Goal: Transaction & Acquisition: Purchase product/service

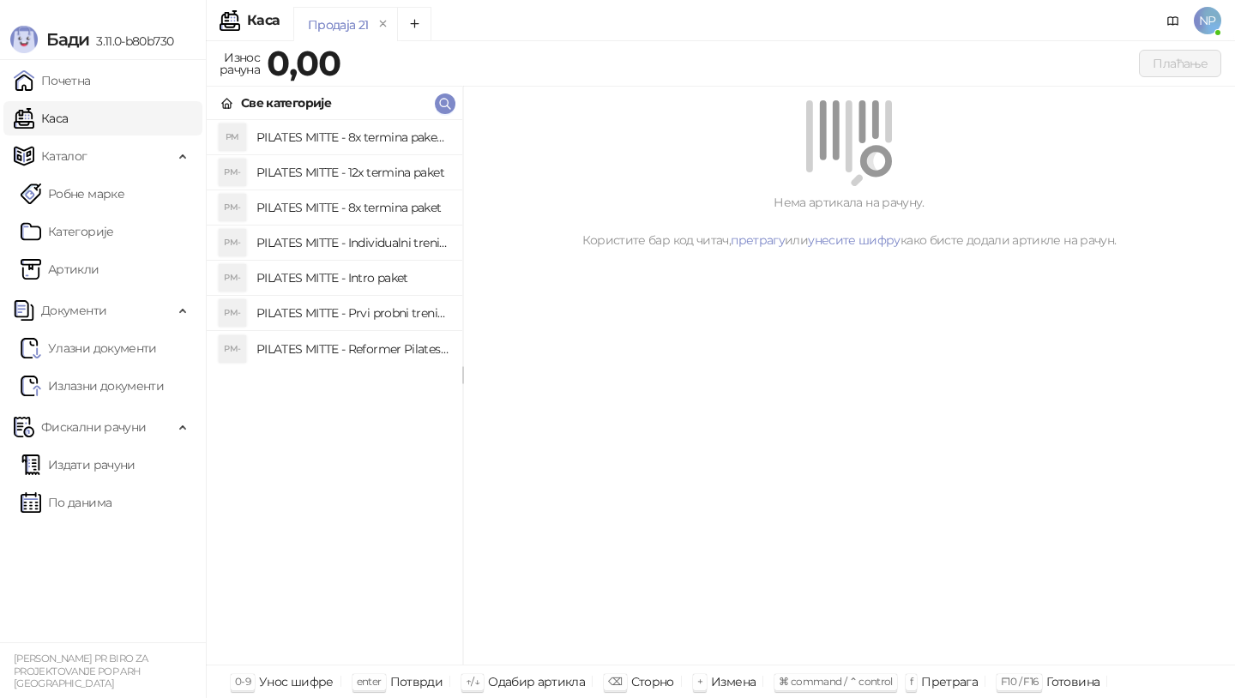
click at [396, 272] on h4 "PILATES MITTE - Intro paket" at bounding box center [352, 277] width 192 height 27
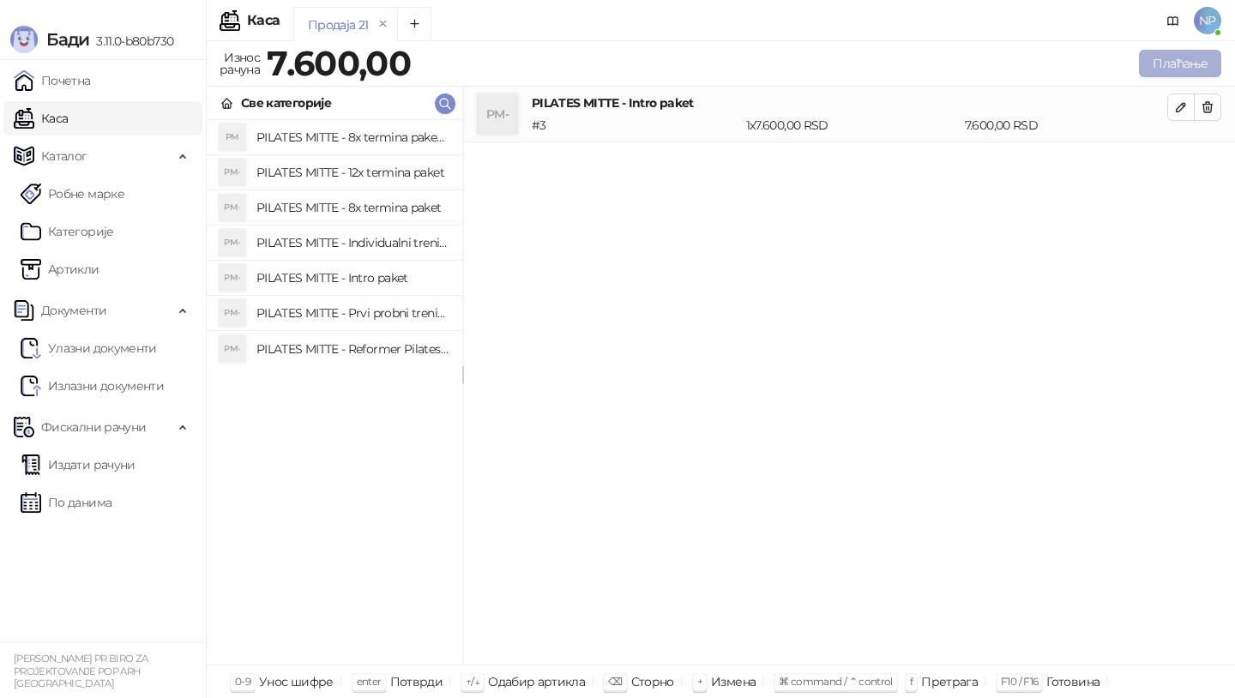
click at [1189, 57] on button "Плаћање" at bounding box center [1180, 63] width 82 height 27
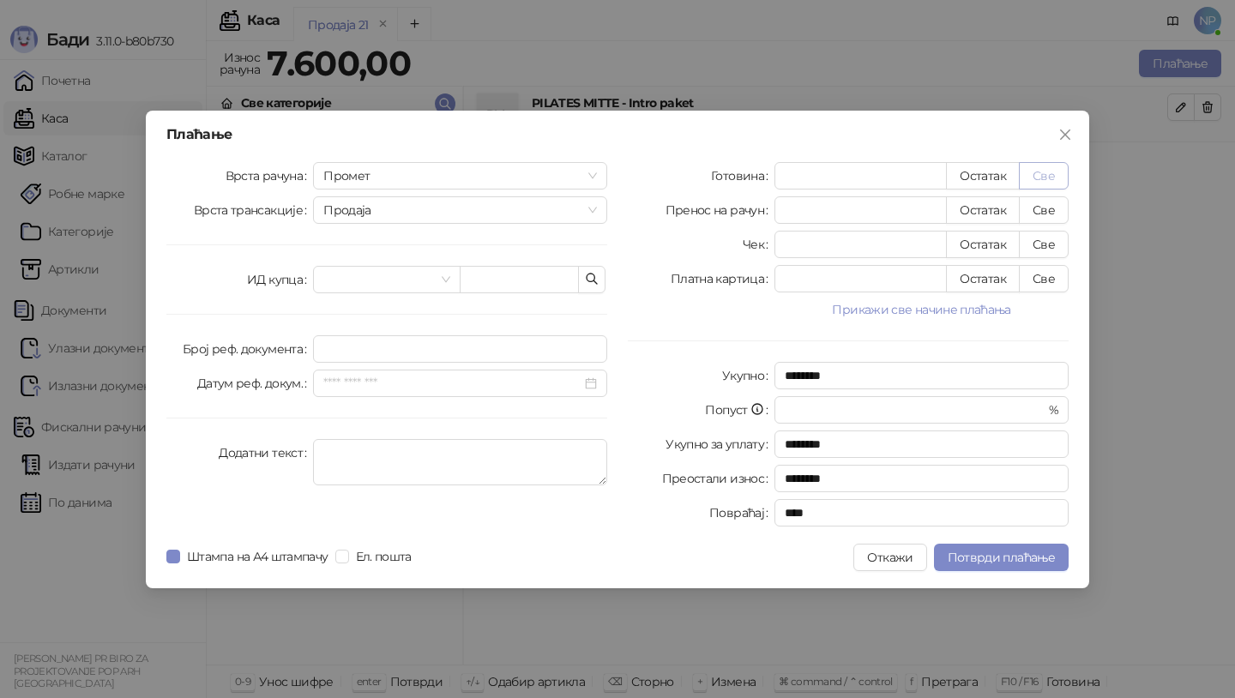
click at [1051, 169] on button "Све" at bounding box center [1044, 175] width 50 height 27
type input "****"
click at [377, 565] on div "Штампа на А4 штампачу Ел. пошта" at bounding box center [292, 557] width 252 height 27
click at [386, 564] on span "Ел. пошта" at bounding box center [383, 556] width 69 height 19
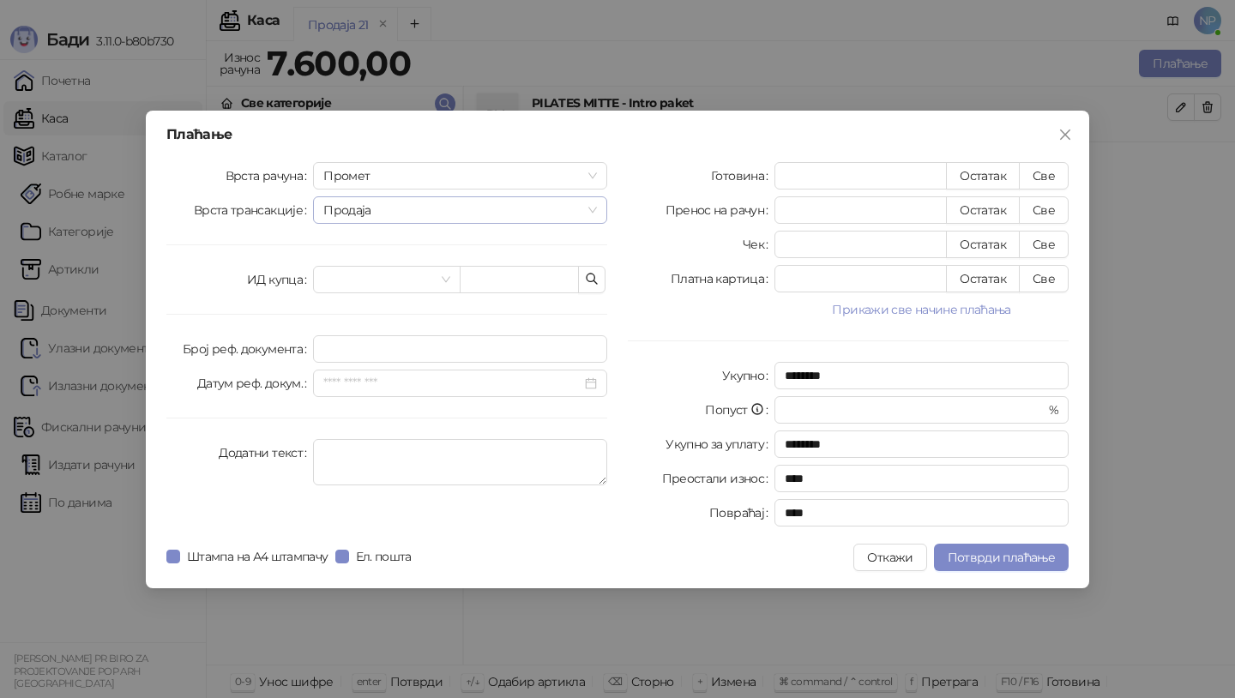
click at [565, 208] on span "Продаја" at bounding box center [460, 210] width 274 height 26
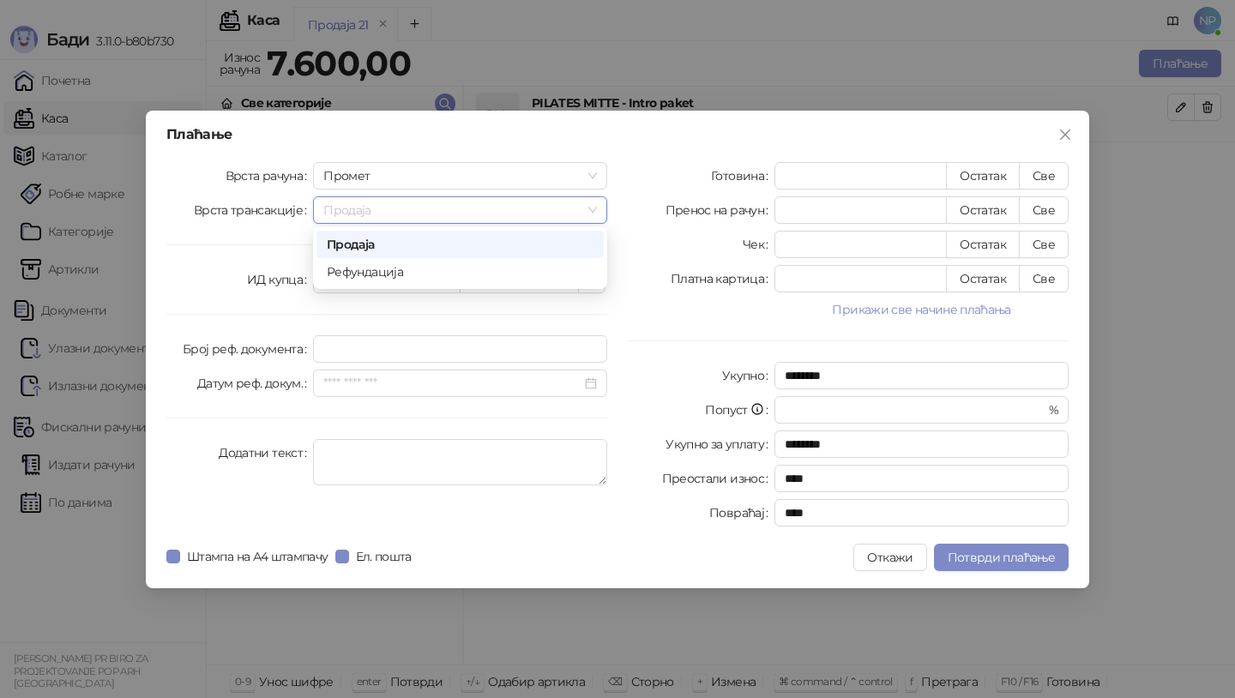
click at [565, 208] on span "Продаја" at bounding box center [460, 210] width 274 height 26
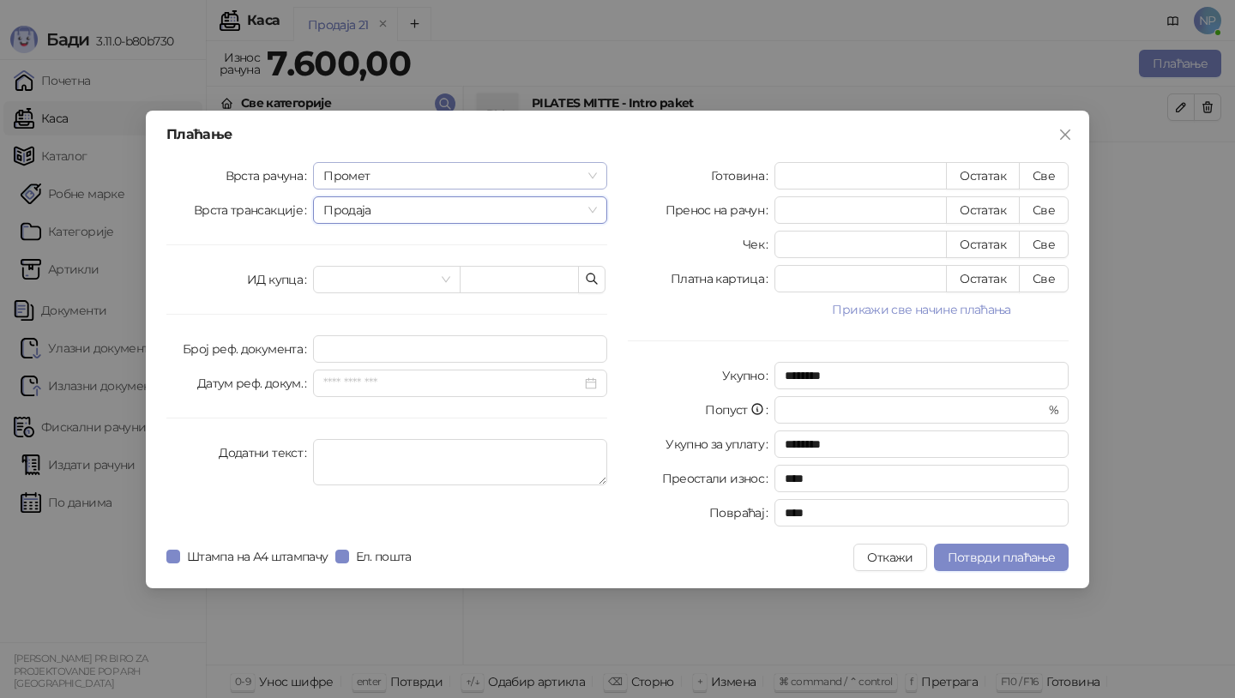
click at [574, 182] on span "Промет" at bounding box center [460, 176] width 274 height 26
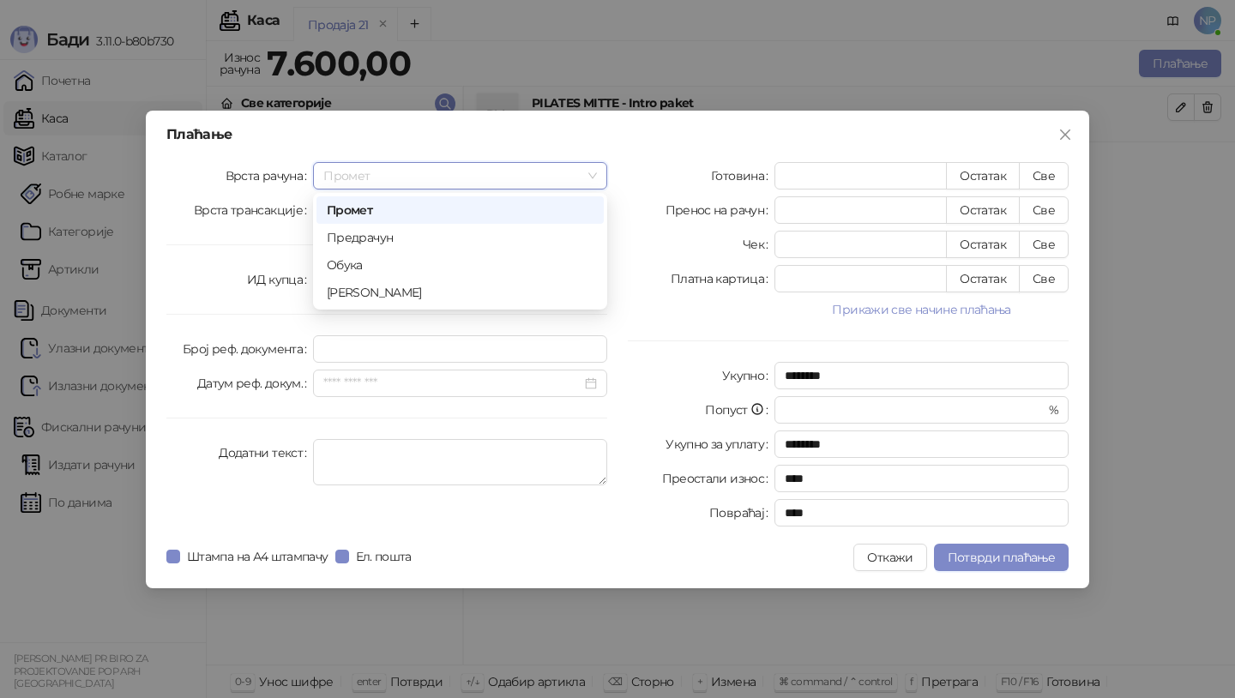
click at [574, 182] on span "Промет" at bounding box center [460, 176] width 274 height 26
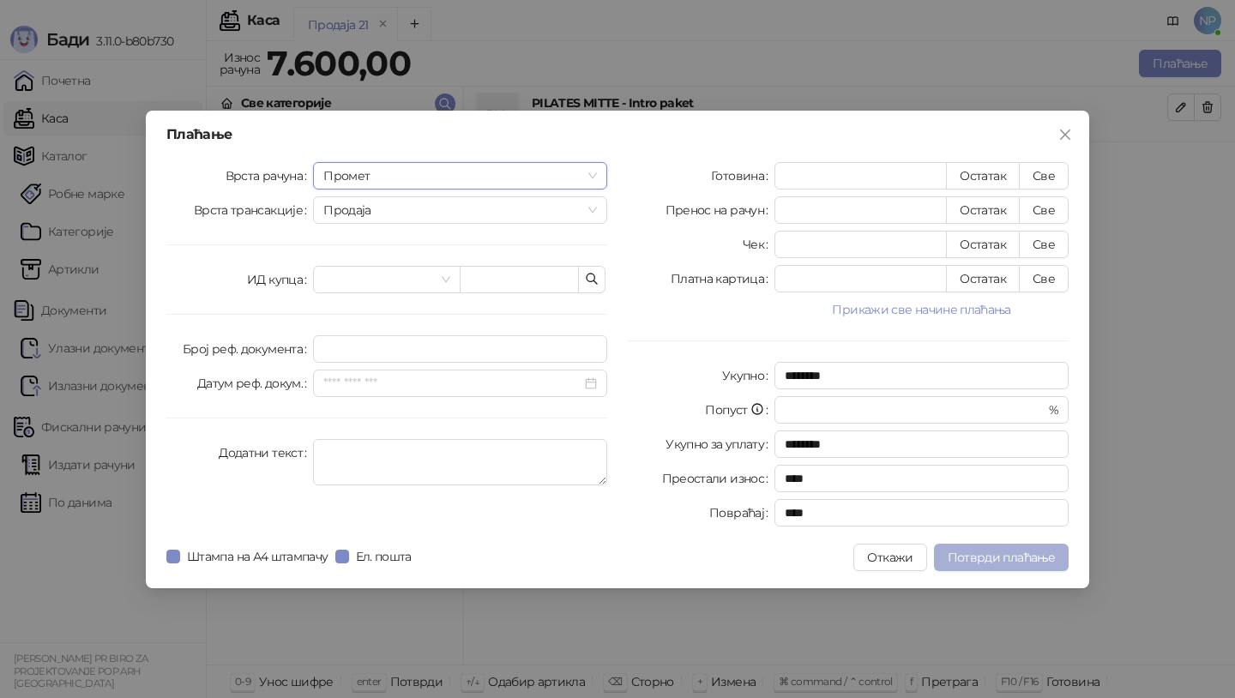
click at [973, 557] on span "Потврди плаћање" at bounding box center [1001, 557] width 107 height 15
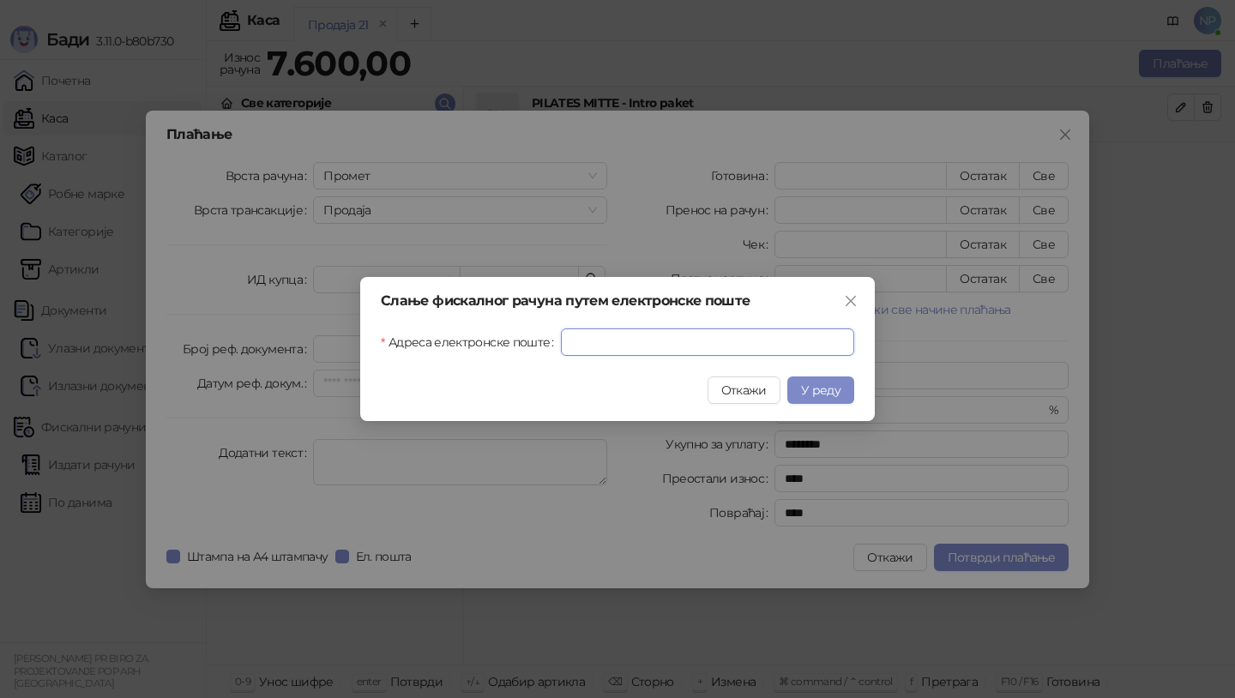
click at [605, 348] on input "Адреса електронске поште" at bounding box center [707, 342] width 293 height 27
type input "**********"
click at [827, 397] on button "У реду" at bounding box center [820, 390] width 67 height 27
